Goal: Transaction & Acquisition: Download file/media

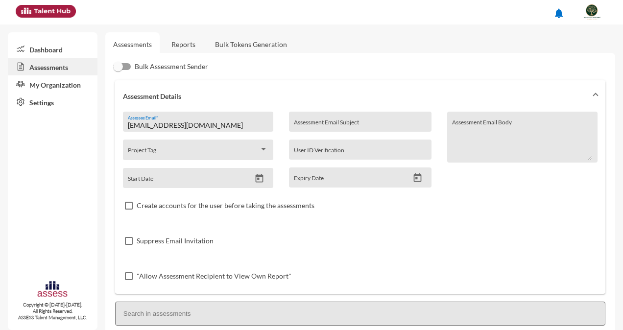
click at [193, 34] on link "Reports" at bounding box center [184, 44] width 40 height 24
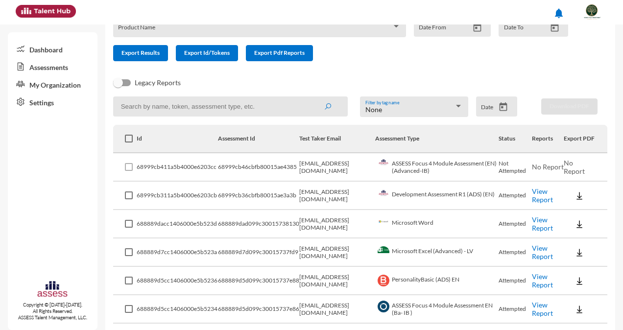
scroll to position [71, 0]
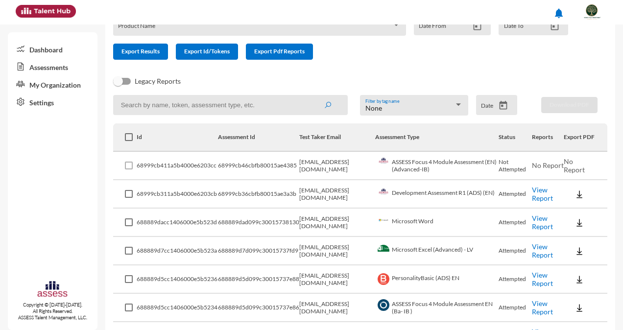
click at [543, 196] on link "View Report" at bounding box center [542, 194] width 21 height 17
click at [575, 191] on img at bounding box center [579, 195] width 10 height 10
click at [576, 216] on button "OCM / EN" at bounding box center [591, 212] width 64 height 19
click at [574, 195] on img at bounding box center [579, 195] width 10 height 10
click at [576, 251] on button "Personality / EN" at bounding box center [591, 249] width 64 height 19
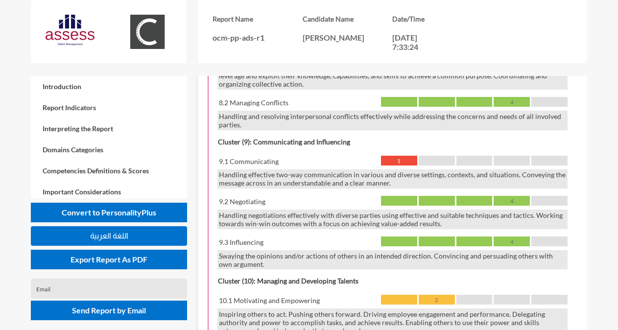
scroll to position [1562, 0]
